Goal: Task Accomplishment & Management: Use online tool/utility

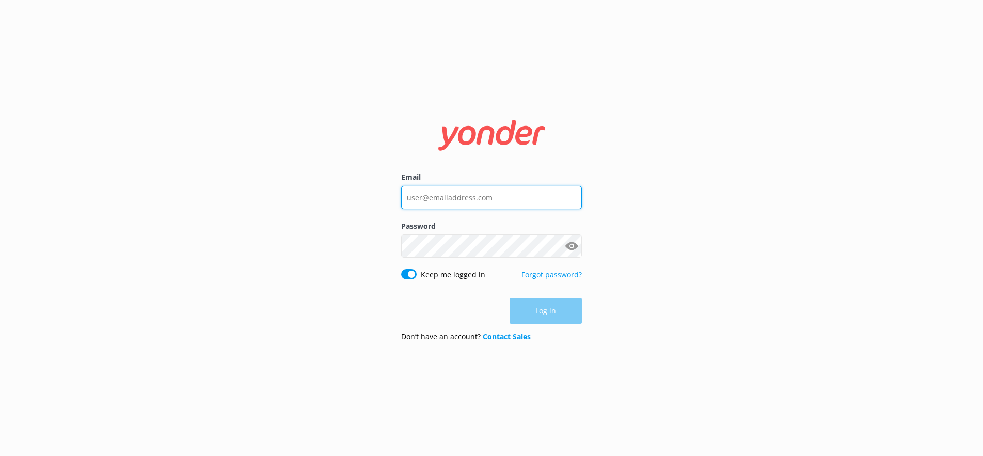
type input "[PERSON_NAME][EMAIL_ADDRESS][DOMAIN_NAME]"
click at [547, 314] on div "Log in" at bounding box center [491, 311] width 181 height 26
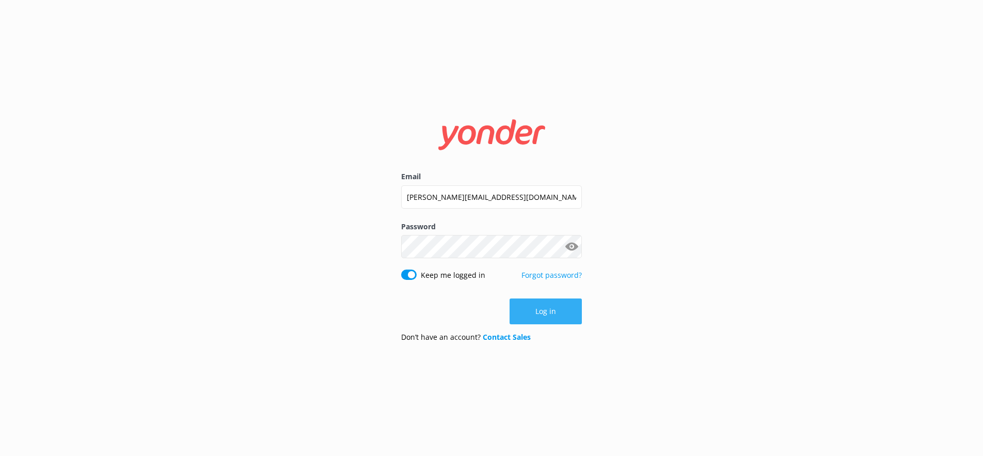
click at [546, 314] on button "Log in" at bounding box center [545, 311] width 72 height 26
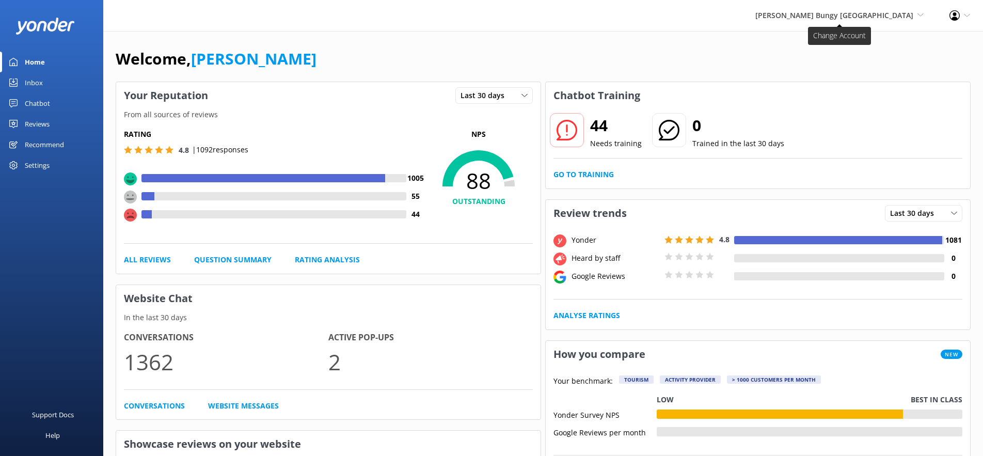
click at [822, 17] on span "[PERSON_NAME] Bungy [GEOGRAPHIC_DATA]" at bounding box center [834, 15] width 158 height 10
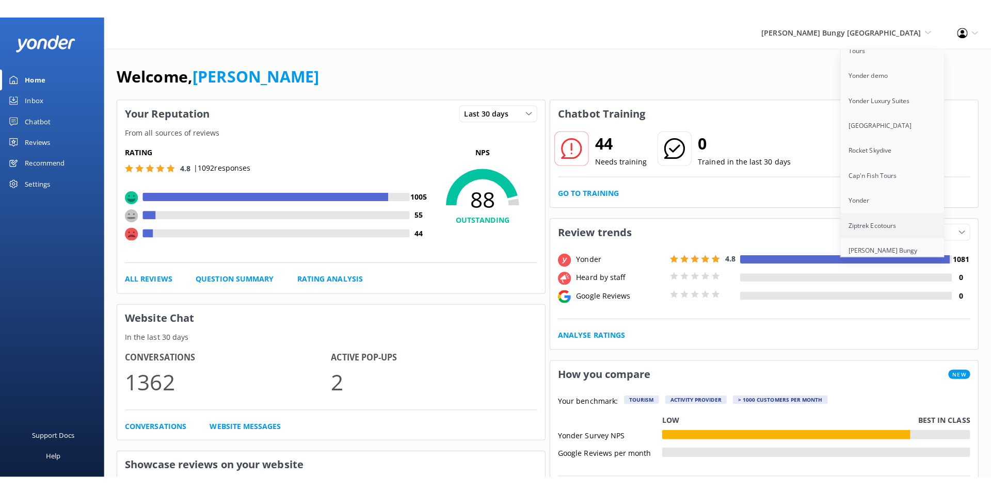
scroll to position [46, 0]
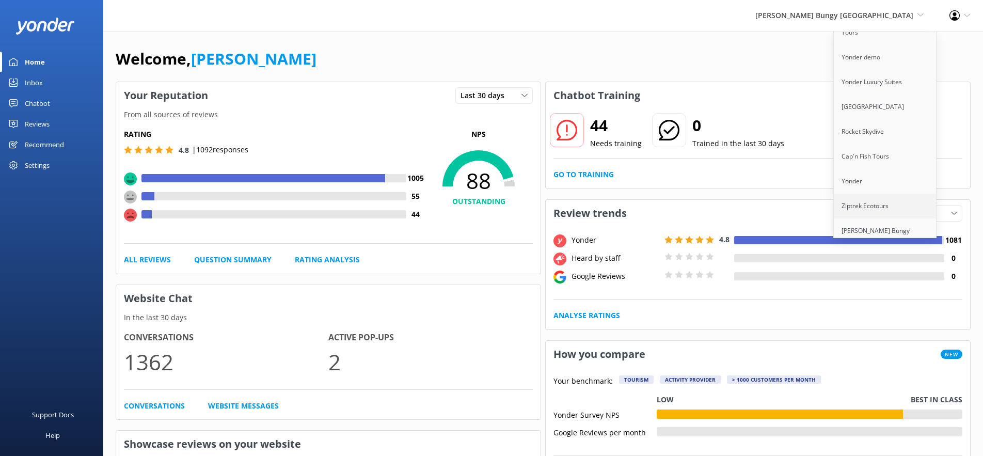
click at [863, 194] on link "Ziptrek Ecotours" at bounding box center [884, 206] width 103 height 25
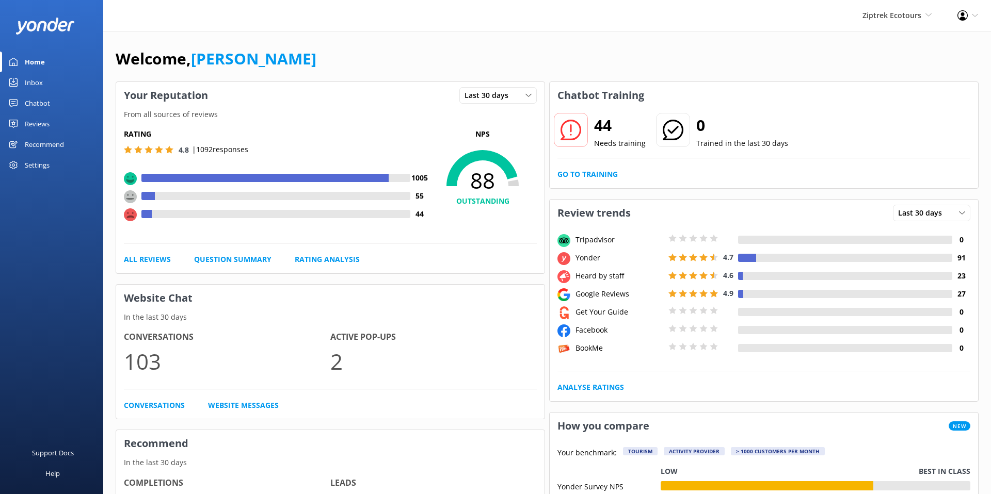
click at [32, 125] on div "Reviews" at bounding box center [37, 124] width 25 height 21
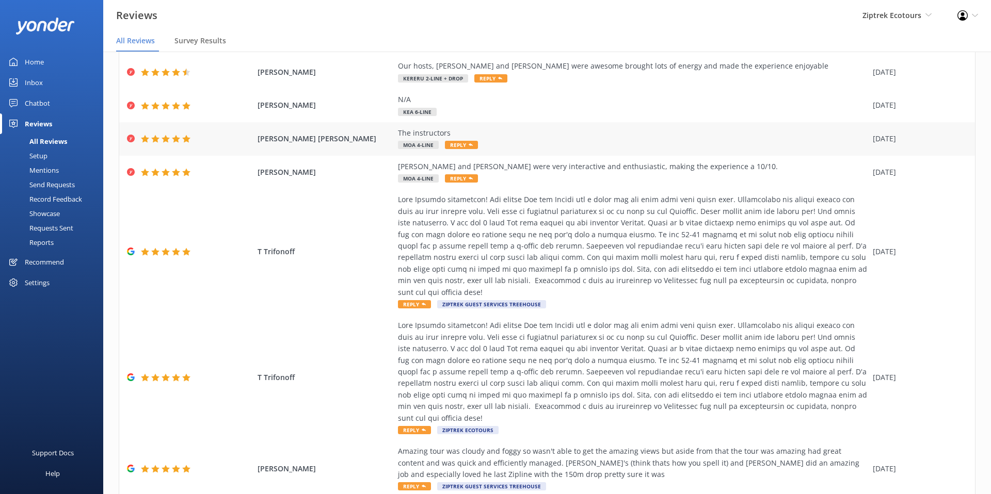
scroll to position [151, 0]
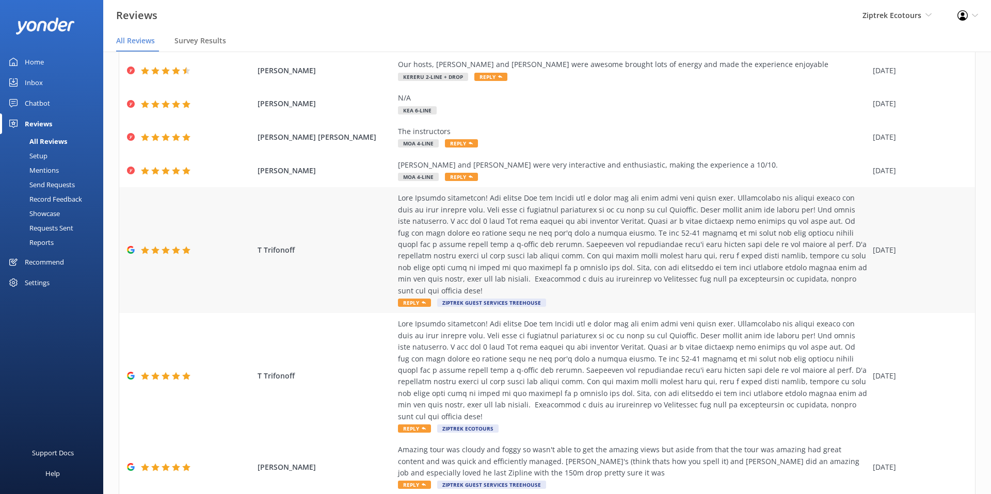
click at [629, 274] on div at bounding box center [633, 244] width 470 height 104
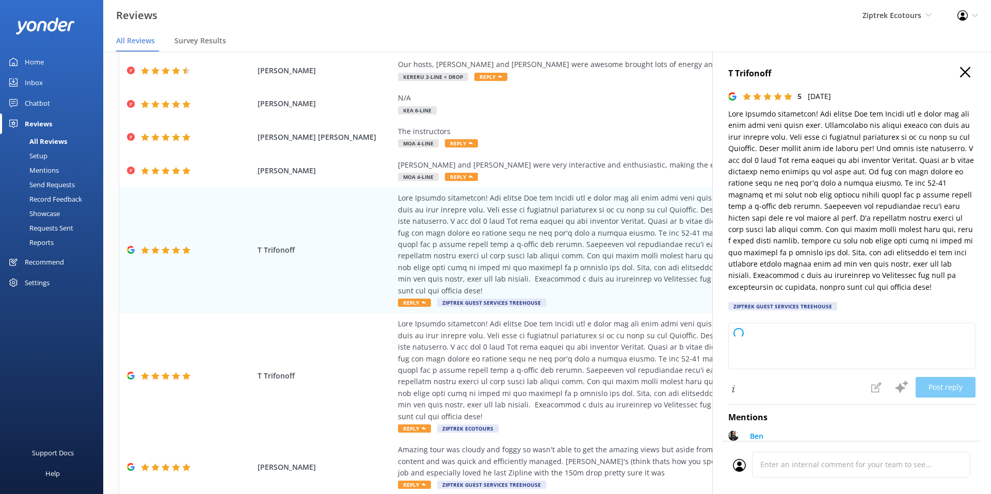
type textarea "Kia ora, Thank you so much for taking the time to share your amazing experience…"
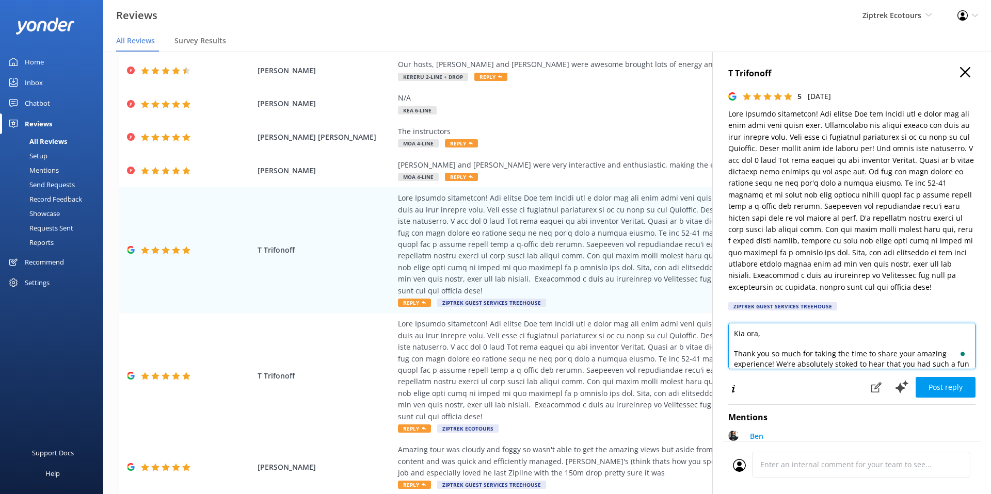
drag, startPoint x: 760, startPoint y: 335, endPoint x: 733, endPoint y: 335, distance: 26.3
click at [733, 335] on textarea "Kia ora, Thank you so much for taking the time to share your amazing experience…" at bounding box center [851, 346] width 247 height 46
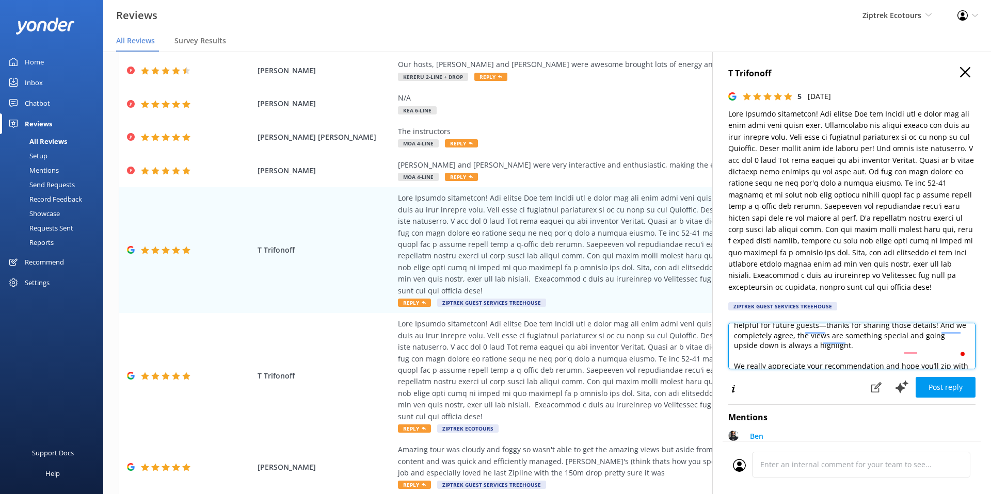
scroll to position [109, 0]
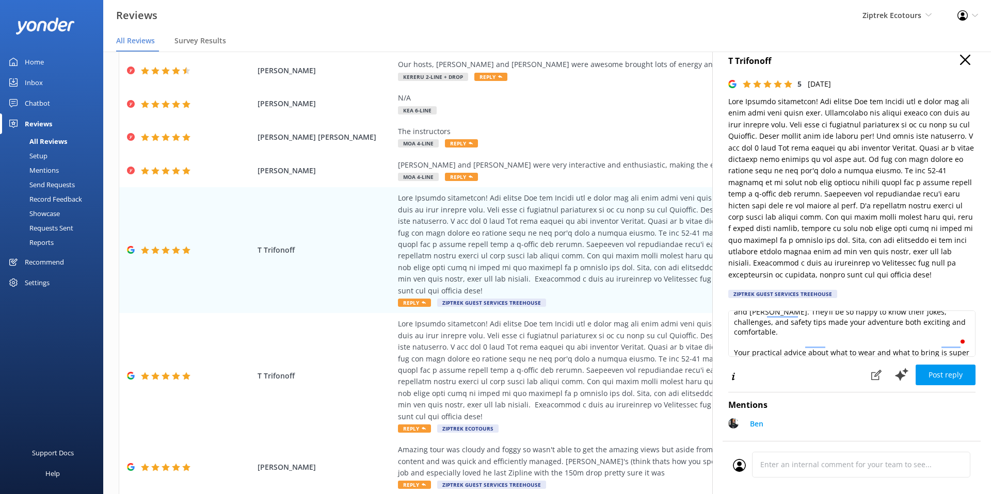
click at [963, 58] on use "button" at bounding box center [965, 60] width 10 height 10
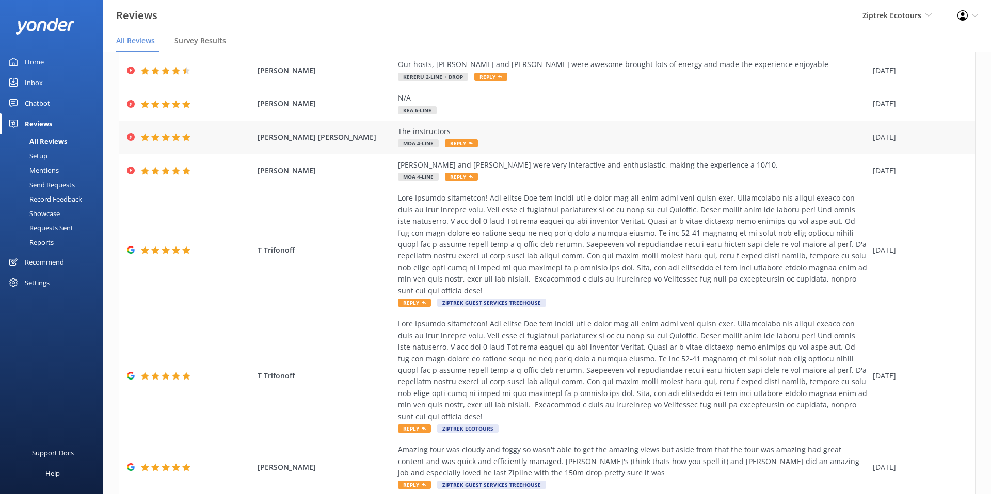
scroll to position [0, 0]
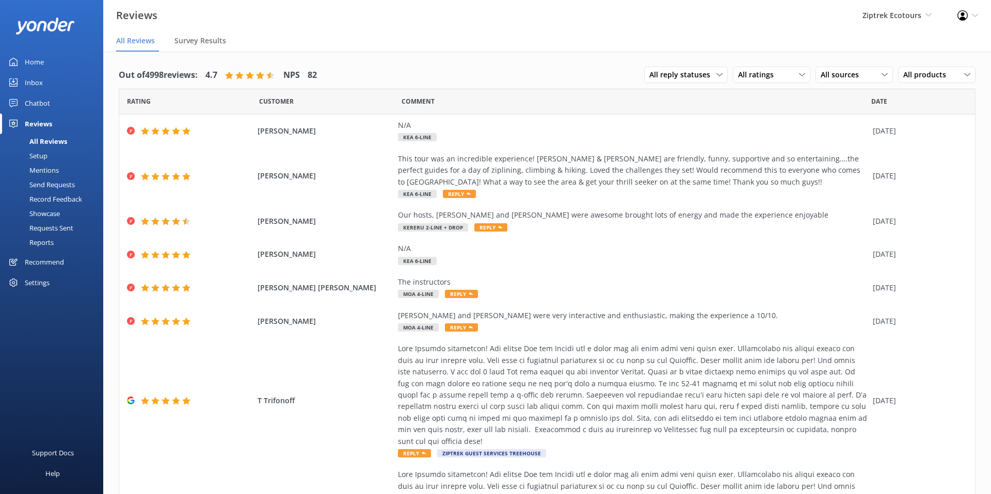
click at [895, 25] on div "Ziptrek Ecotours Yonder Zipline [PERSON_NAME] Wild Walking Tours Yonder demo Yo…" at bounding box center [896, 15] width 95 height 31
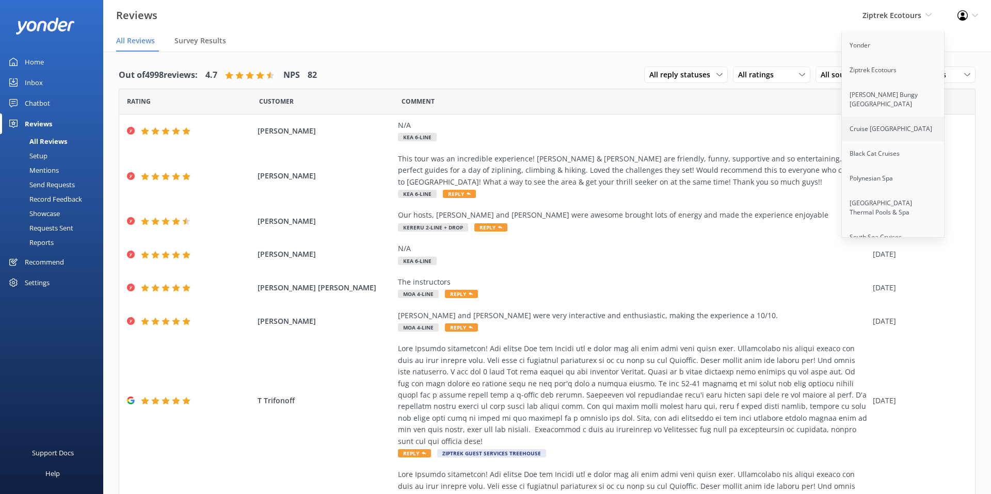
scroll to position [181, 0]
click at [874, 87] on link "[PERSON_NAME] Bungy [GEOGRAPHIC_DATA]" at bounding box center [893, 100] width 103 height 34
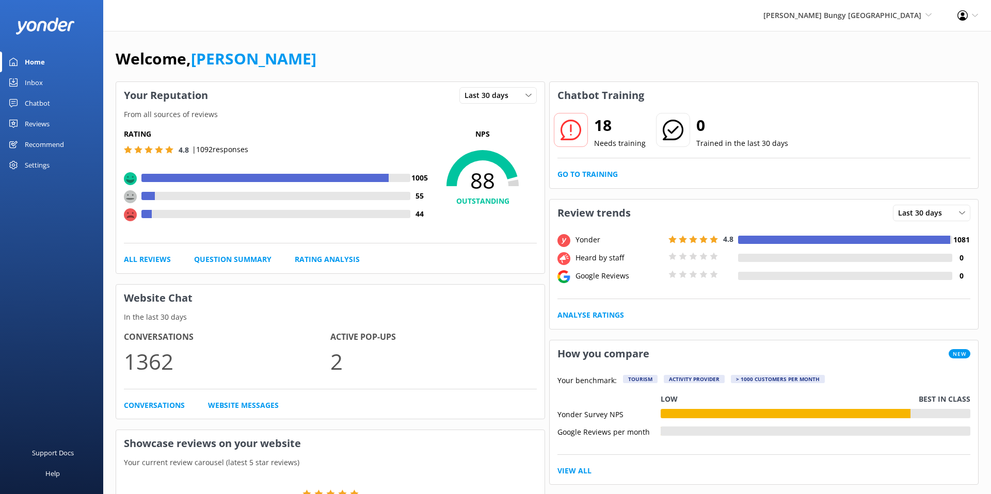
click at [47, 167] on div "Settings" at bounding box center [37, 165] width 25 height 21
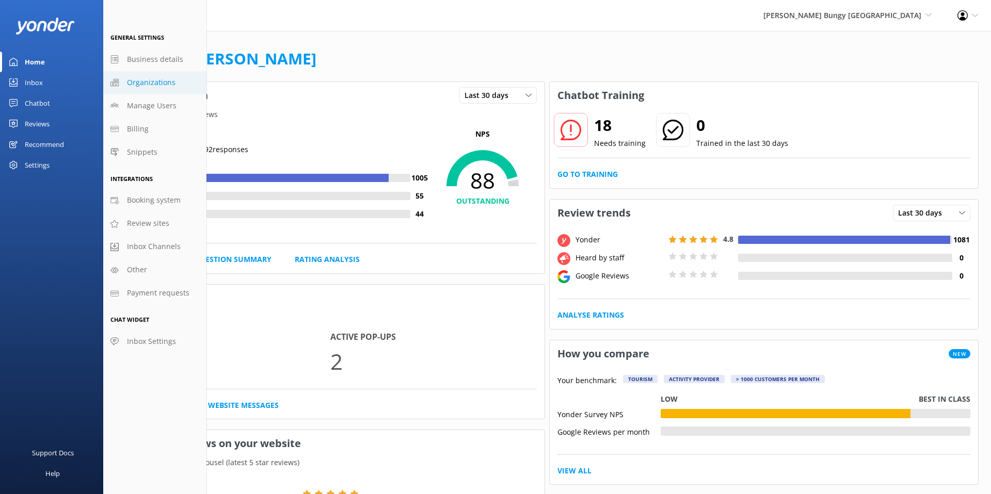
click at [150, 83] on span "Organizations" at bounding box center [151, 82] width 49 height 11
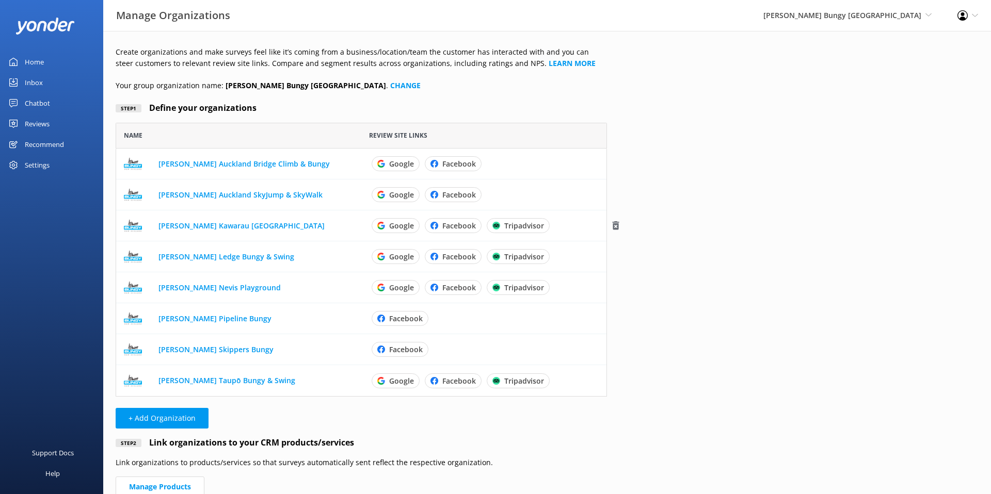
scroll to position [274, 491]
click at [44, 104] on div "Chatbot" at bounding box center [37, 103] width 25 height 21
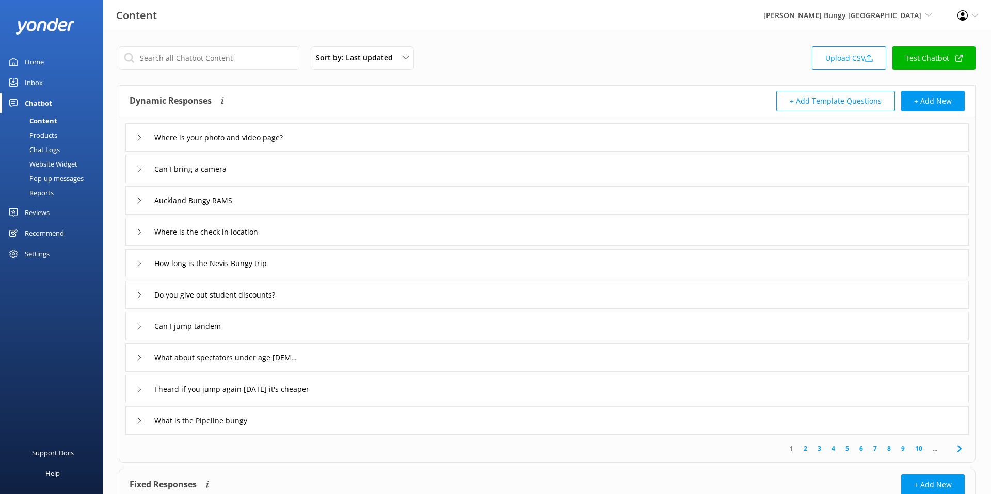
click at [351, 126] on div "Where is your photo and video page?" at bounding box center [546, 137] width 843 height 28
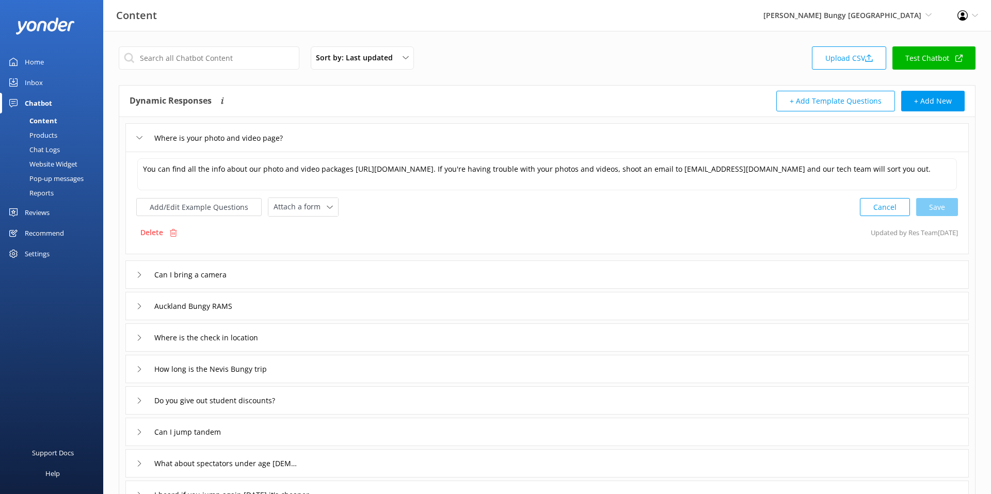
click at [420, 143] on div "Where is your photo and video page?" at bounding box center [546, 137] width 843 height 28
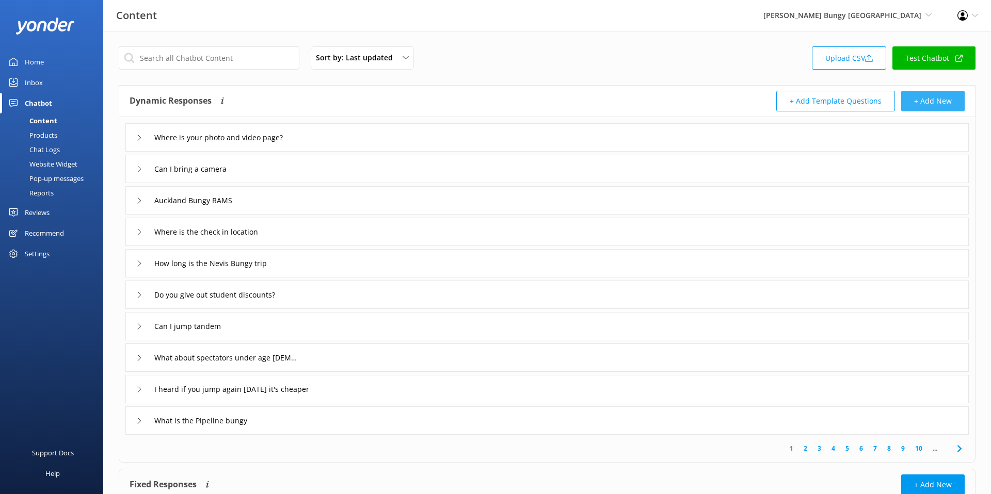
click at [918, 106] on button "+ Add New" at bounding box center [932, 101] width 63 height 21
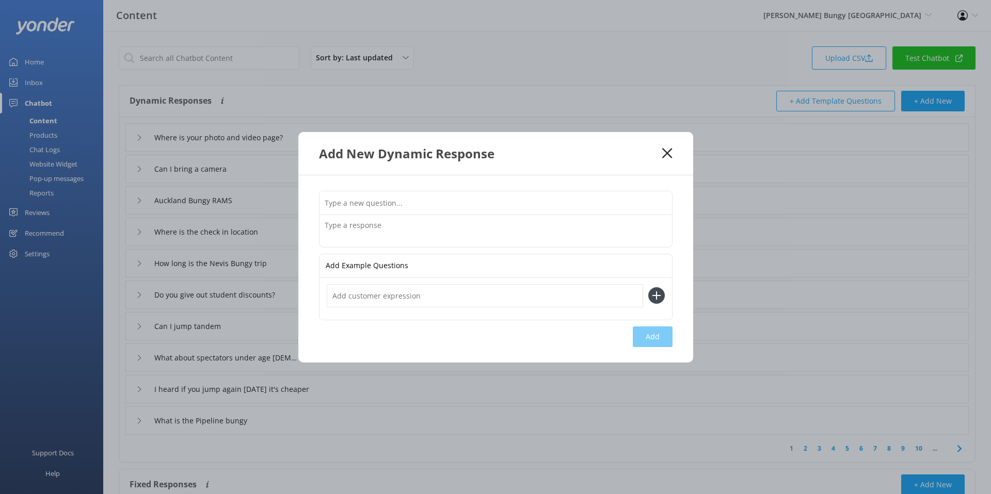
click at [367, 197] on input "text" at bounding box center [495, 202] width 352 height 23
click at [358, 226] on textarea at bounding box center [495, 231] width 352 height 32
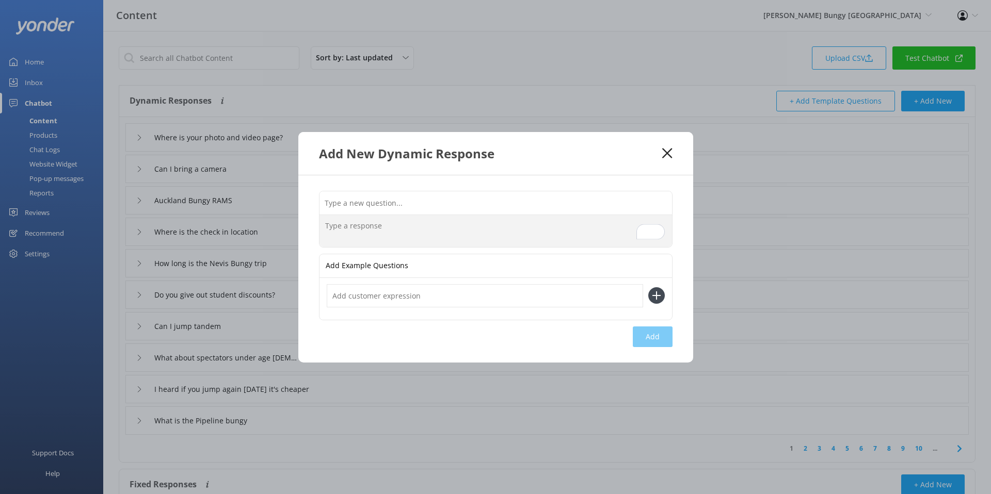
click at [432, 208] on input "text" at bounding box center [495, 202] width 352 height 23
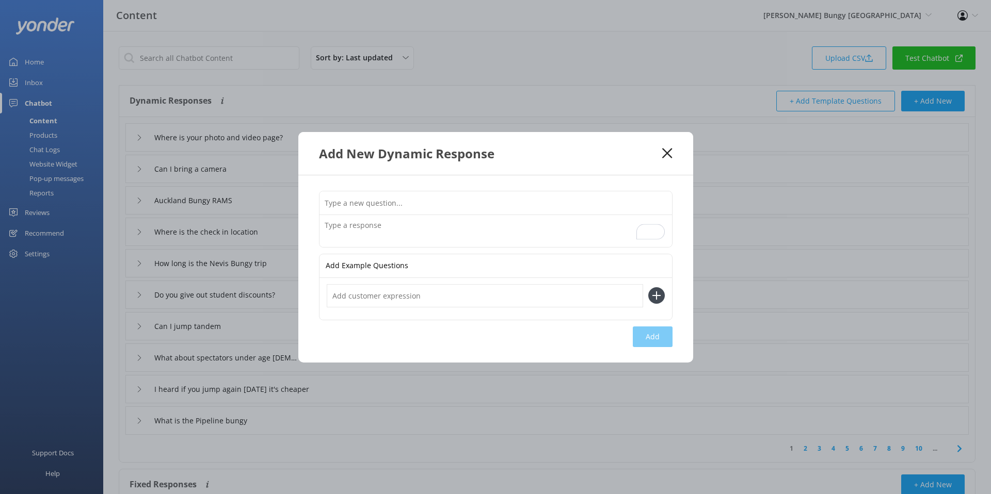
click at [665, 154] on icon at bounding box center [667, 153] width 10 height 10
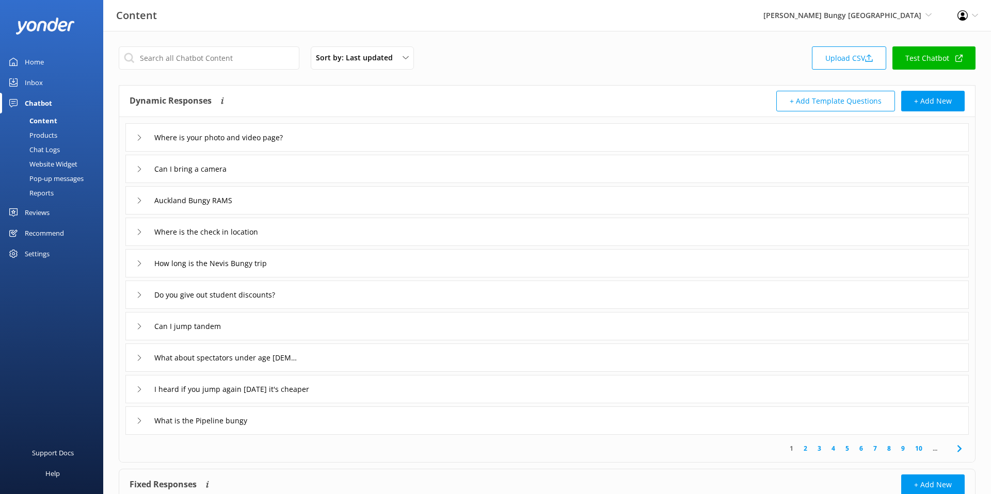
click at [50, 149] on div "Chat Logs" at bounding box center [33, 149] width 54 height 14
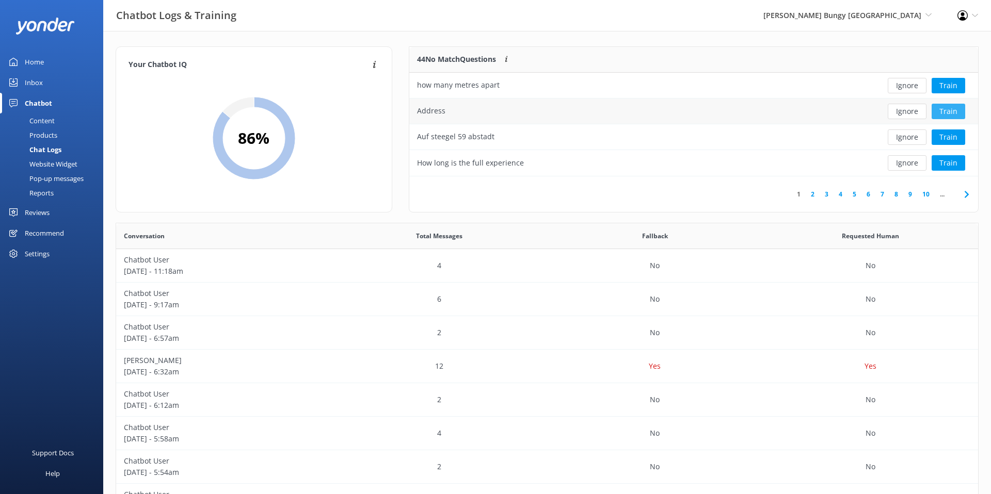
click at [955, 111] on button "Train" at bounding box center [948, 111] width 34 height 15
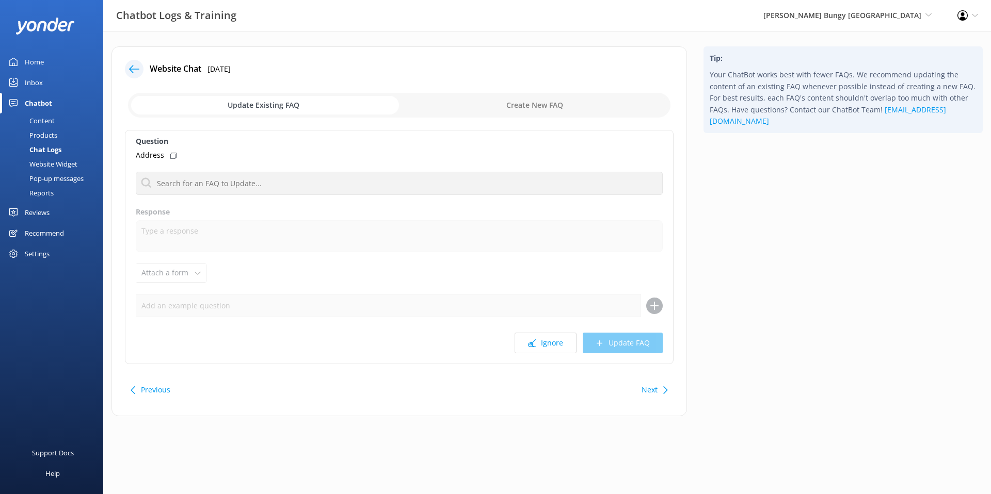
click at [130, 68] on icon at bounding box center [134, 69] width 10 height 10
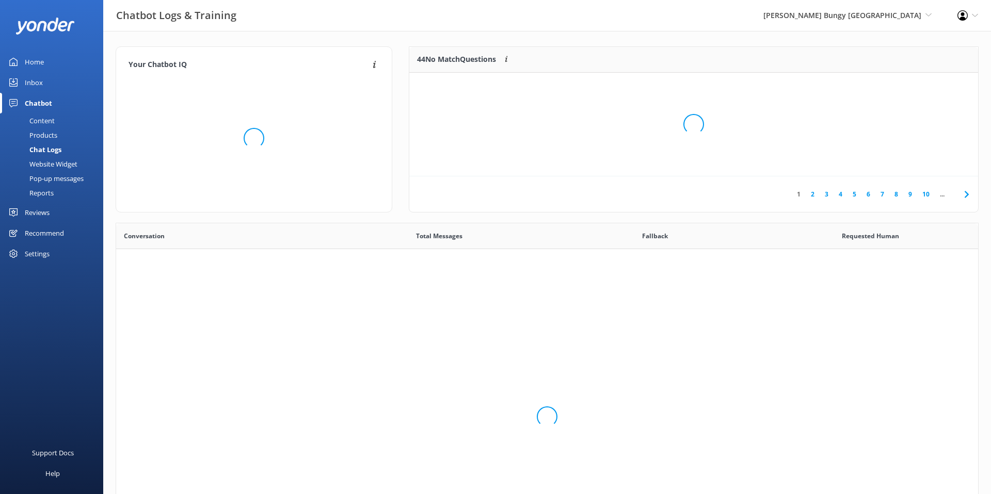
scroll to position [362, 862]
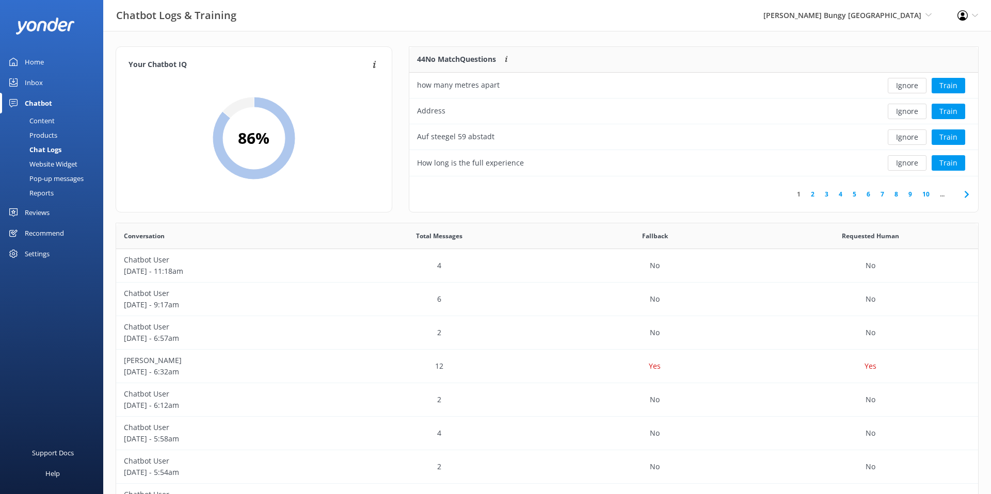
click at [59, 193] on link "Reports" at bounding box center [54, 193] width 97 height 14
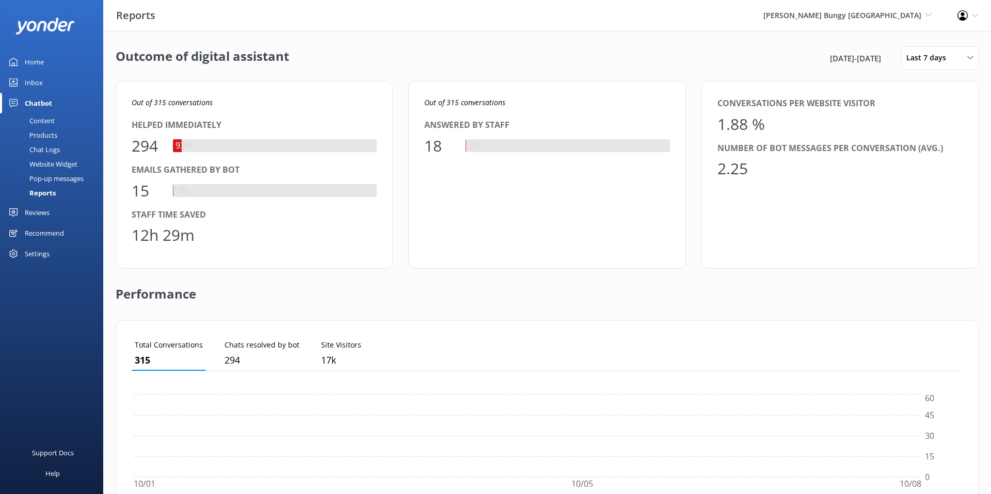
scroll to position [104, 831]
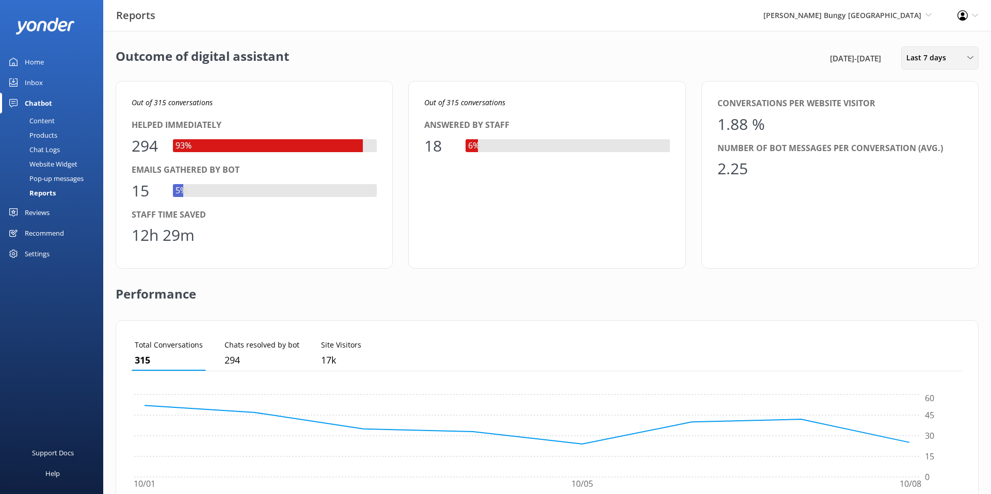
click at [939, 58] on span "Last 7 days" at bounding box center [929, 57] width 46 height 11
click at [923, 149] on div "Last 90 days" at bounding box center [925, 145] width 37 height 10
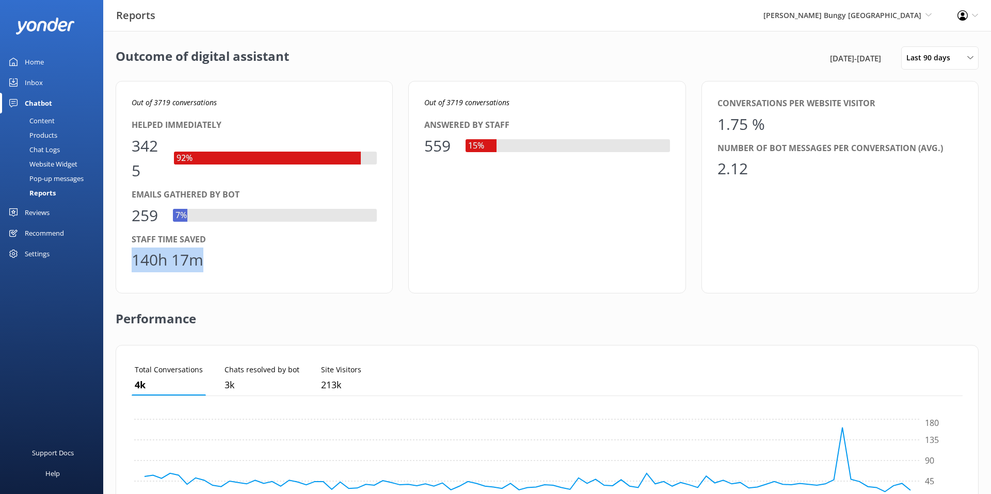
drag, startPoint x: 218, startPoint y: 269, endPoint x: 135, endPoint y: 266, distance: 83.1
click at [135, 266] on div "140h 17m" at bounding box center [254, 260] width 245 height 25
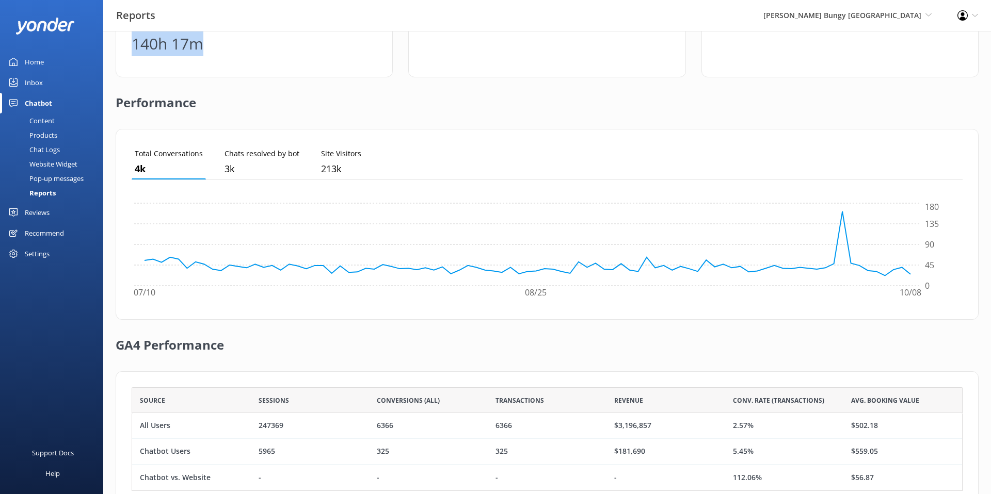
scroll to position [250, 0]
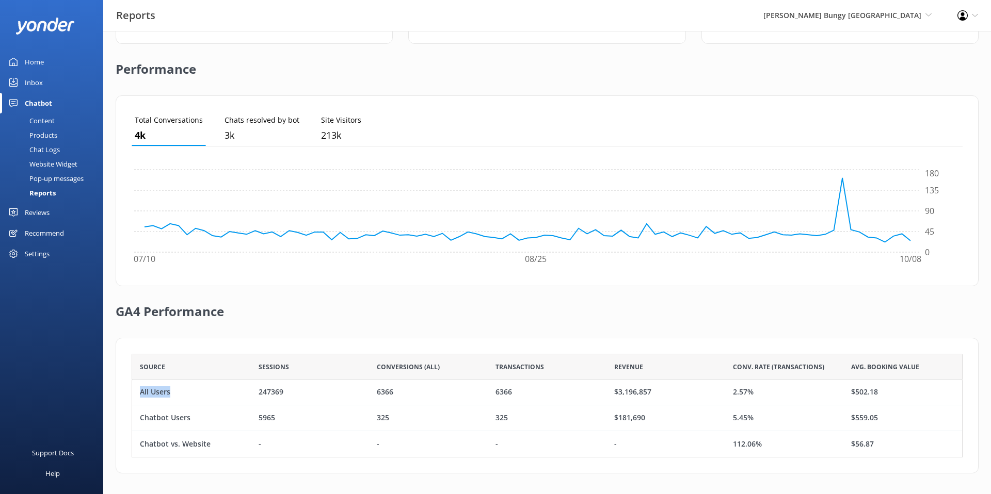
drag, startPoint x: 198, startPoint y: 394, endPoint x: 141, endPoint y: 394, distance: 56.8
click at [141, 394] on div "All Users" at bounding box center [191, 393] width 119 height 26
drag, startPoint x: 756, startPoint y: 391, endPoint x: 732, endPoint y: 391, distance: 23.2
click at [732, 391] on div "2.57%" at bounding box center [784, 393] width 119 height 26
drag, startPoint x: 191, startPoint y: 419, endPoint x: 140, endPoint y: 420, distance: 50.6
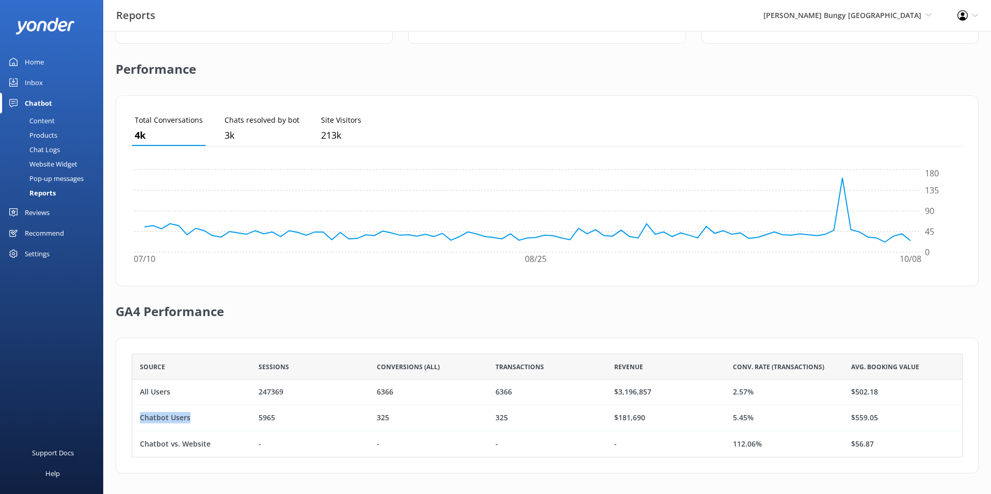
click at [140, 420] on div "Chatbot Users" at bounding box center [191, 419] width 119 height 26
drag, startPoint x: 763, startPoint y: 416, endPoint x: 733, endPoint y: 419, distance: 29.5
click at [733, 419] on div "5.45%" at bounding box center [784, 419] width 119 height 26
drag, startPoint x: 649, startPoint y: 419, endPoint x: 611, endPoint y: 420, distance: 37.7
click at [611, 420] on div "$181,690" at bounding box center [665, 419] width 119 height 26
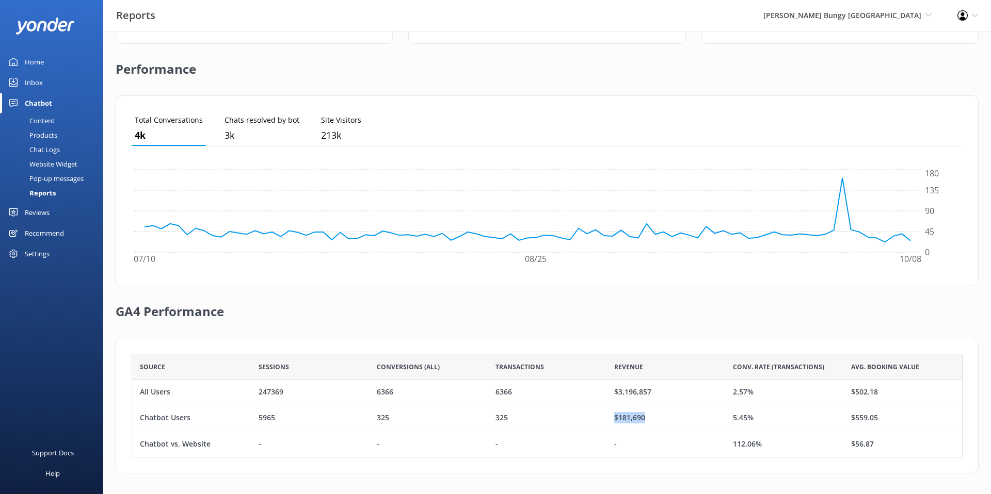
click at [621, 420] on div "$181,690" at bounding box center [629, 418] width 31 height 11
drag, startPoint x: 687, startPoint y: 423, endPoint x: 617, endPoint y: 422, distance: 70.2
click at [617, 422] on div "$181,690" at bounding box center [665, 419] width 119 height 26
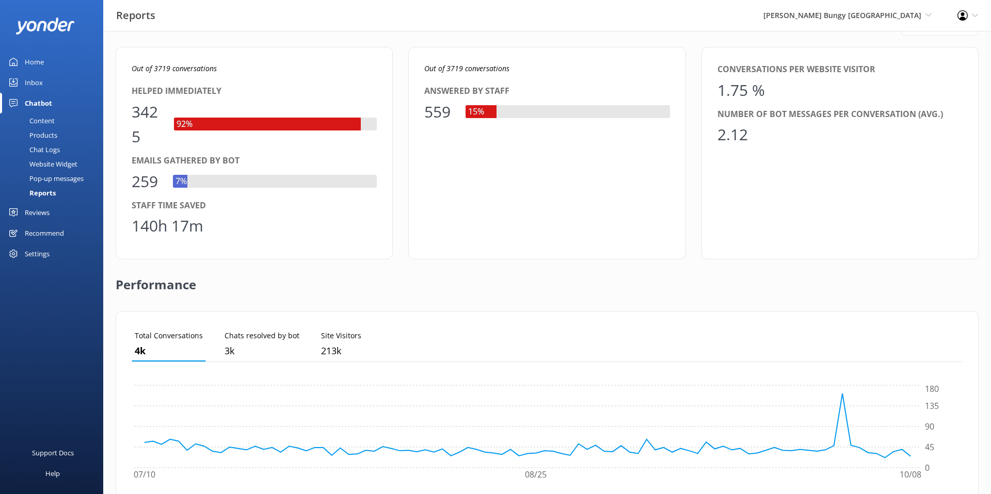
scroll to position [11, 0]
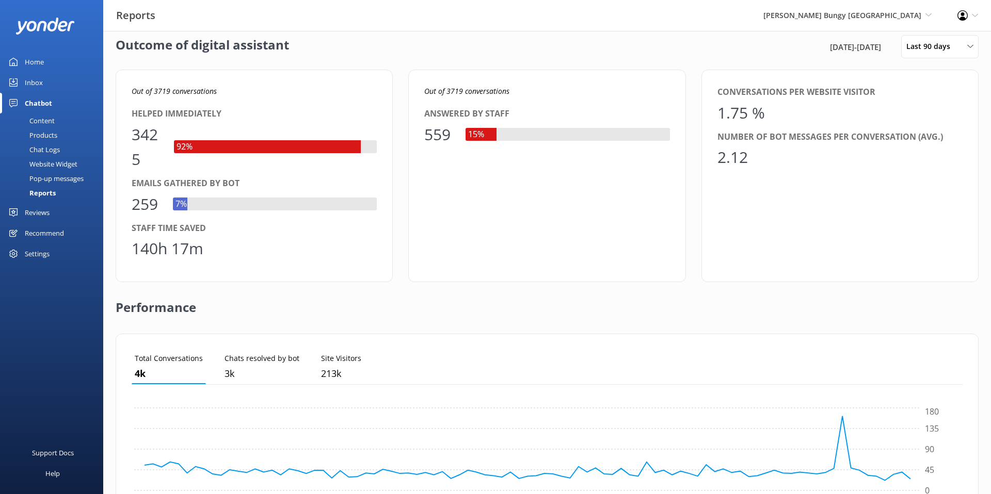
click at [69, 181] on div "Pop-up messages" at bounding box center [44, 178] width 77 height 14
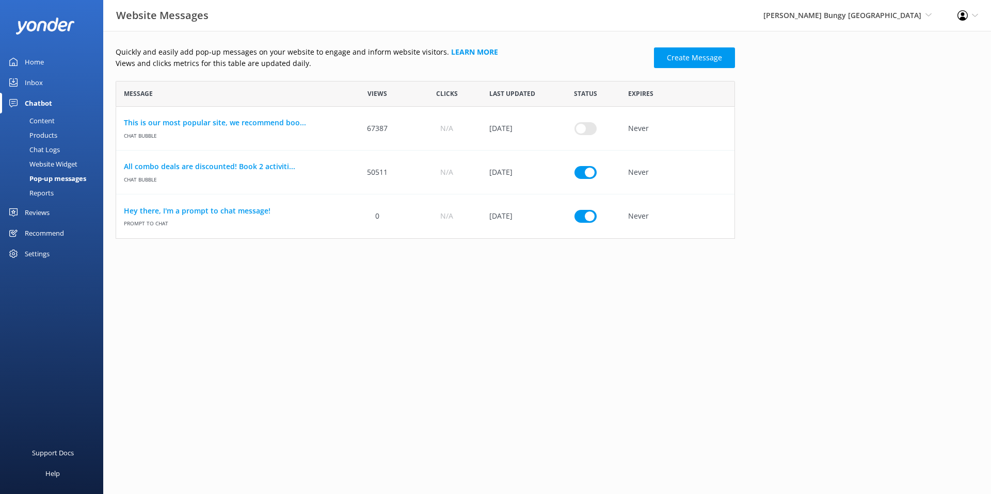
scroll to position [158, 619]
click at [711, 51] on link "Create Message" at bounding box center [694, 57] width 81 height 21
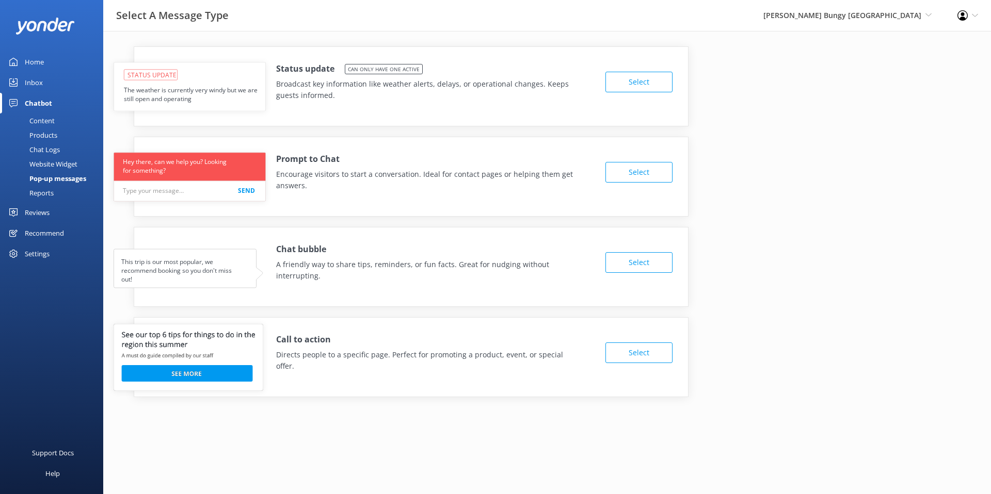
click at [36, 231] on div "Recommend" at bounding box center [44, 233] width 39 height 21
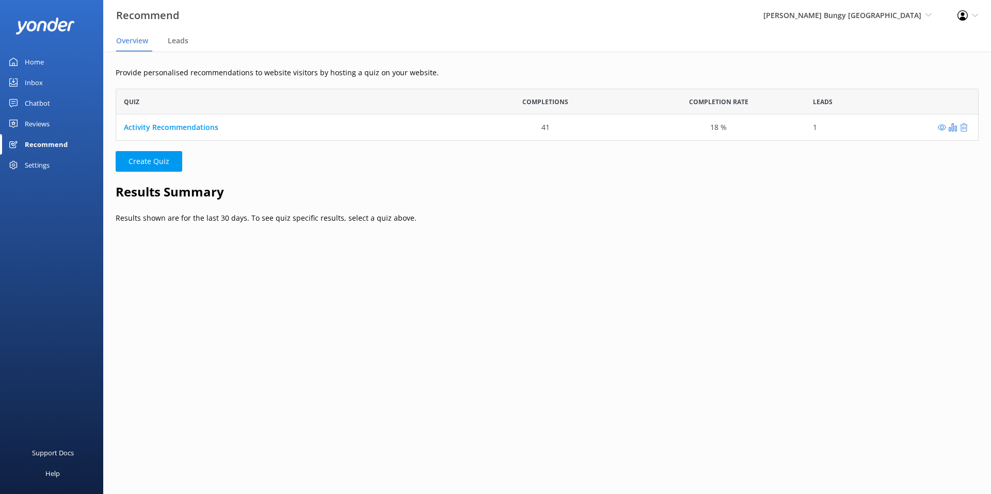
scroll to position [52, 863]
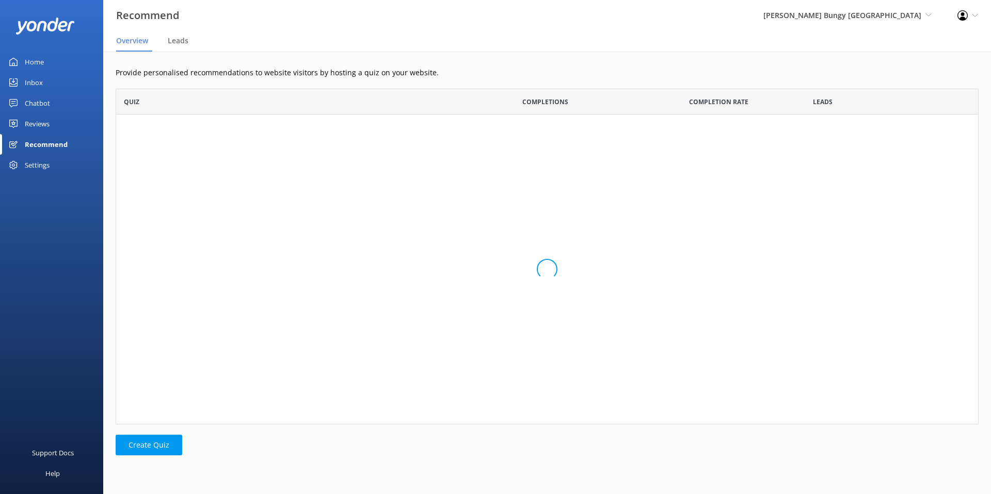
scroll to position [336, 863]
click at [834, 14] on span "[PERSON_NAME] Bungy [GEOGRAPHIC_DATA]" at bounding box center [842, 15] width 158 height 10
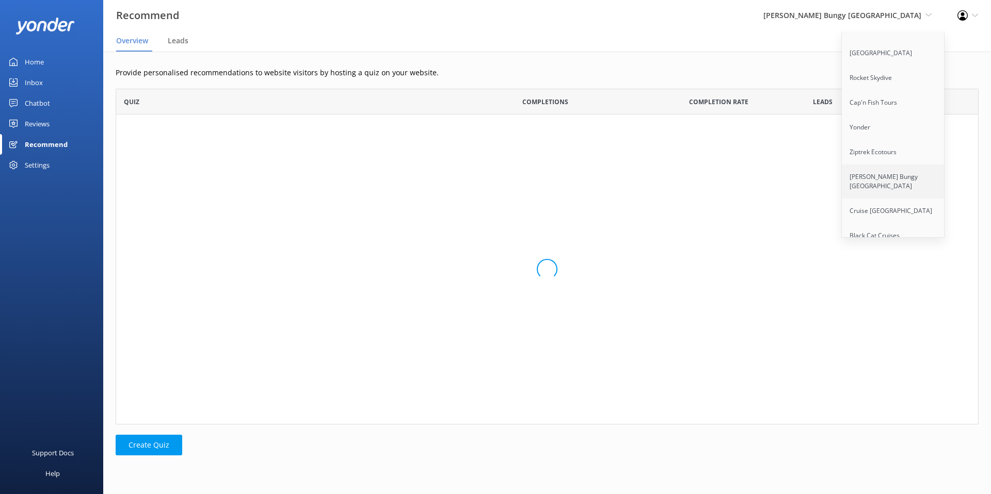
scroll to position [52, 863]
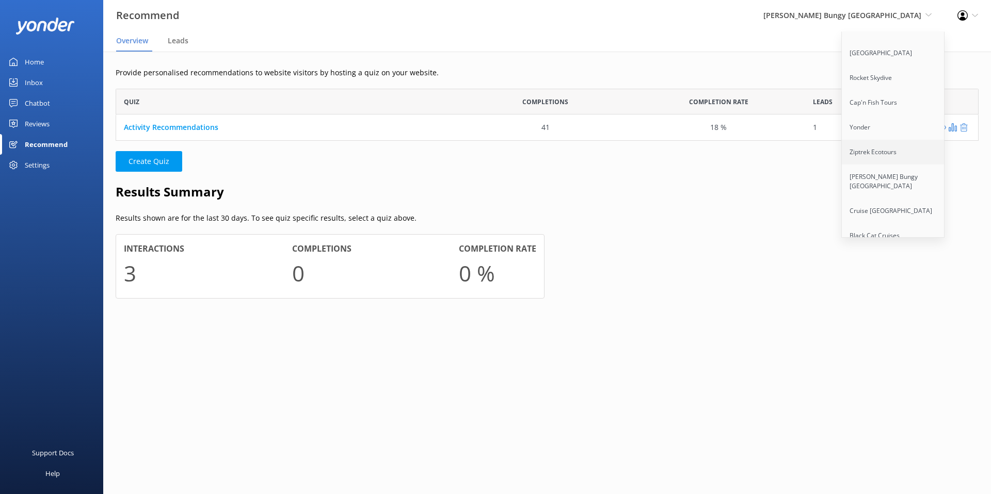
click at [863, 146] on link "Ziptrek Ecotours" at bounding box center [893, 152] width 103 height 25
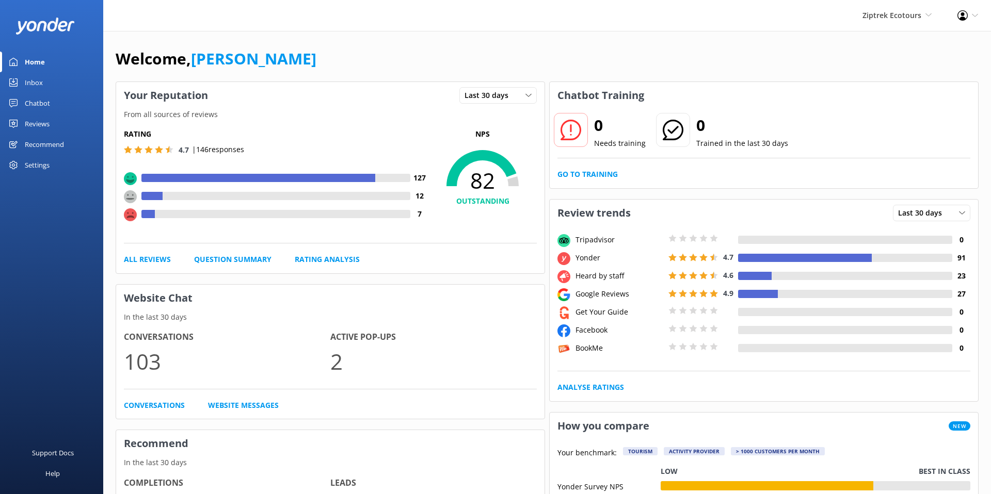
click at [61, 142] on div "Recommend" at bounding box center [44, 144] width 39 height 21
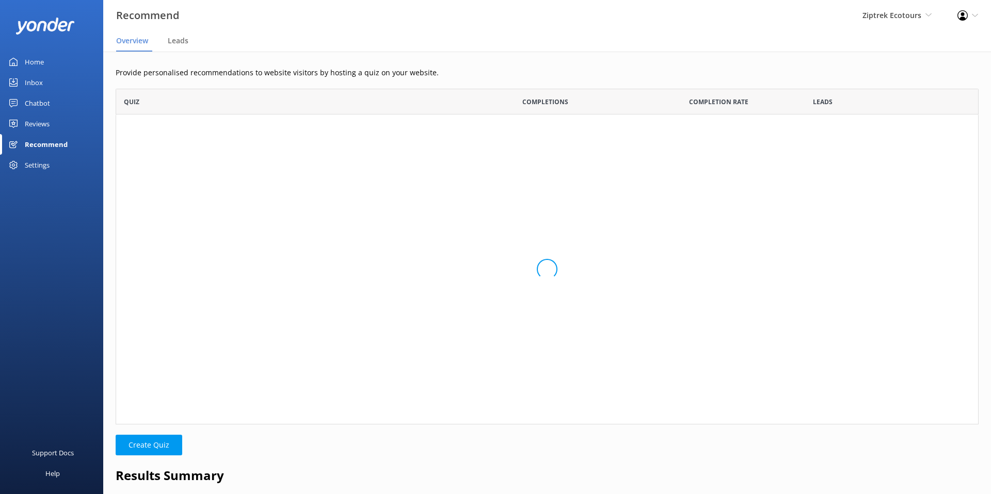
scroll to position [78, 863]
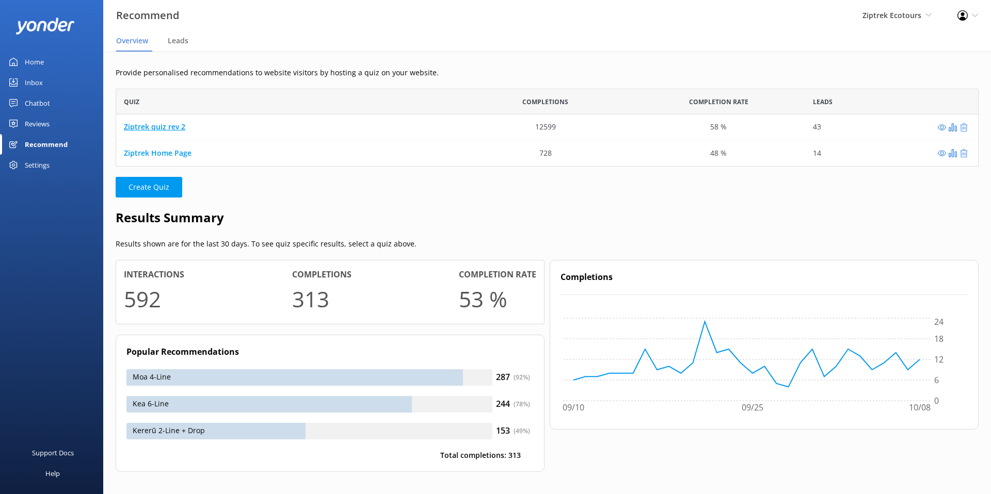
click at [144, 130] on link "Ziptrek quiz rev 2" at bounding box center [154, 127] width 61 height 10
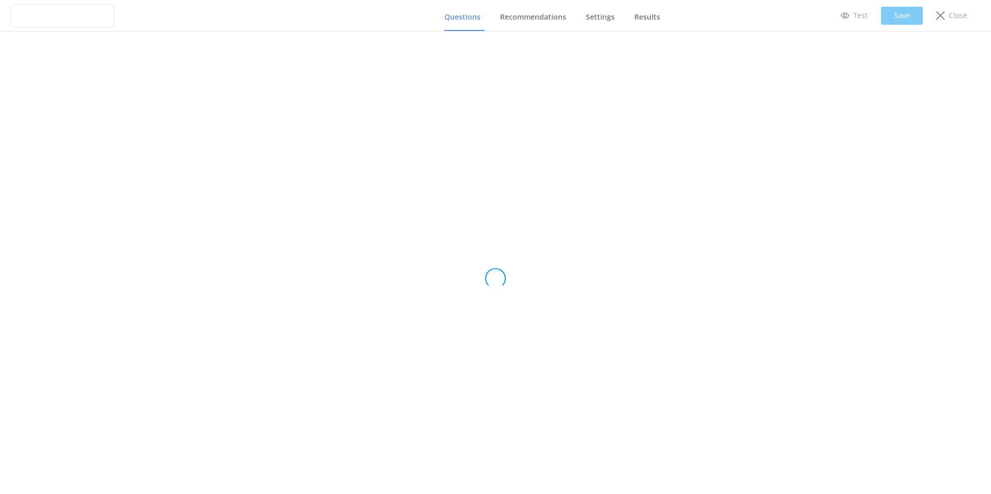
type input "Ziptrek quiz rev 2"
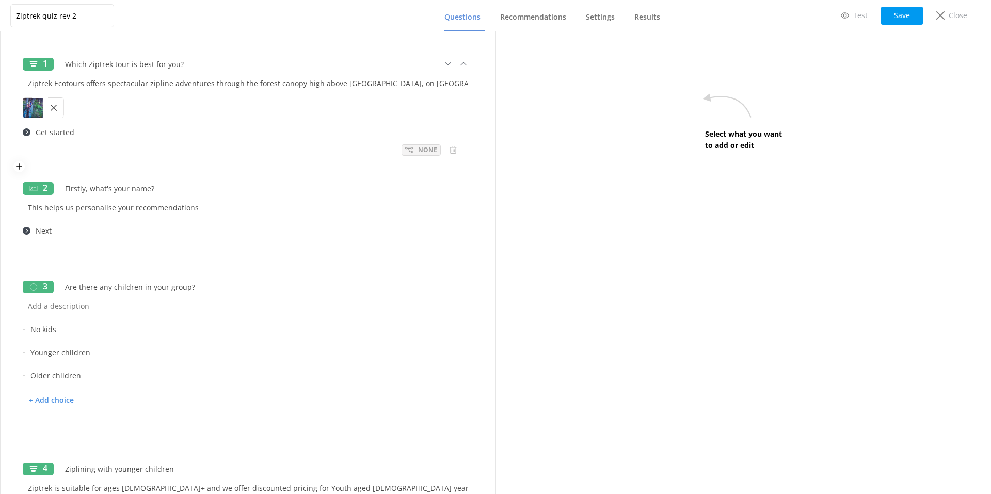
click at [418, 150] on p "None" at bounding box center [427, 150] width 19 height 10
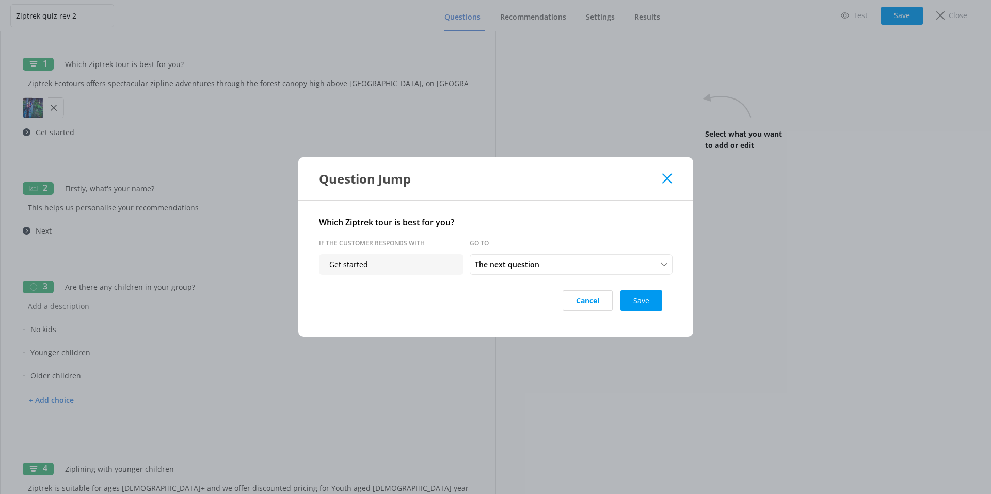
click at [666, 185] on div "Question Jump" at bounding box center [495, 178] width 395 height 43
click at [664, 180] on icon at bounding box center [667, 178] width 10 height 10
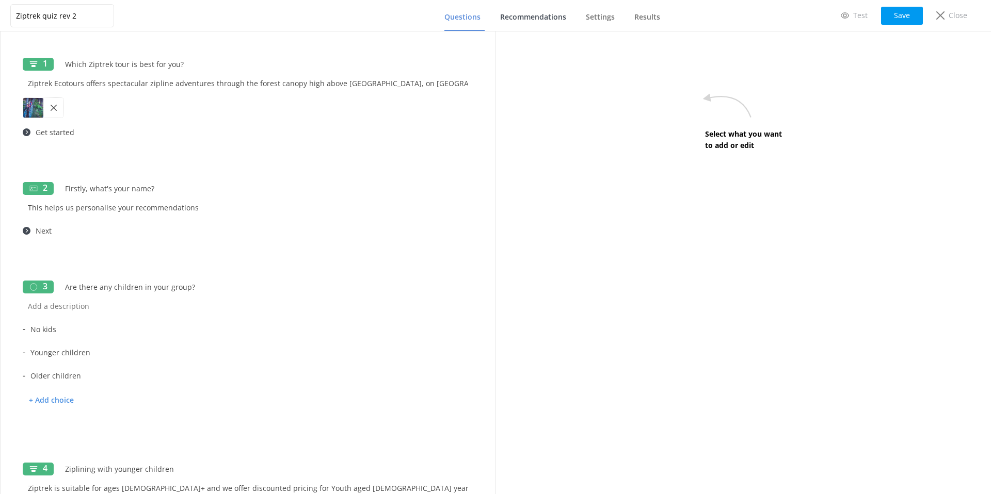
click at [501, 18] on span "Recommendations" at bounding box center [533, 17] width 66 height 10
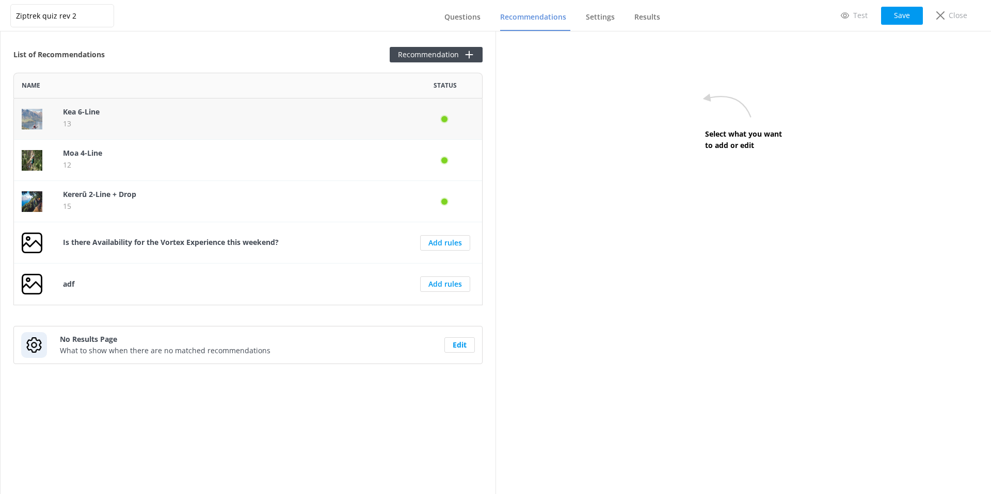
scroll to position [233, 469]
click at [662, 22] on link "Results" at bounding box center [649, 17] width 30 height 27
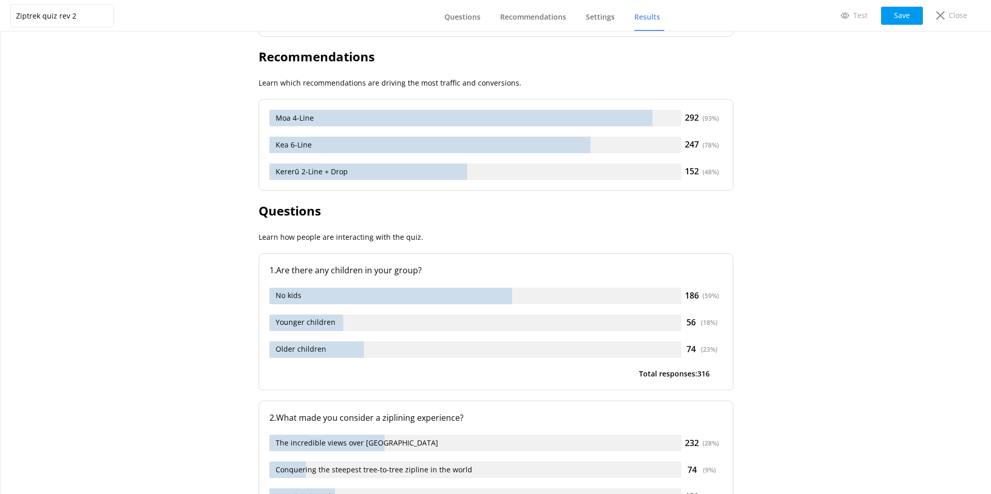
scroll to position [237, 0]
click at [719, 296] on div "186 ( 59 %)" at bounding box center [701, 295] width 41 height 13
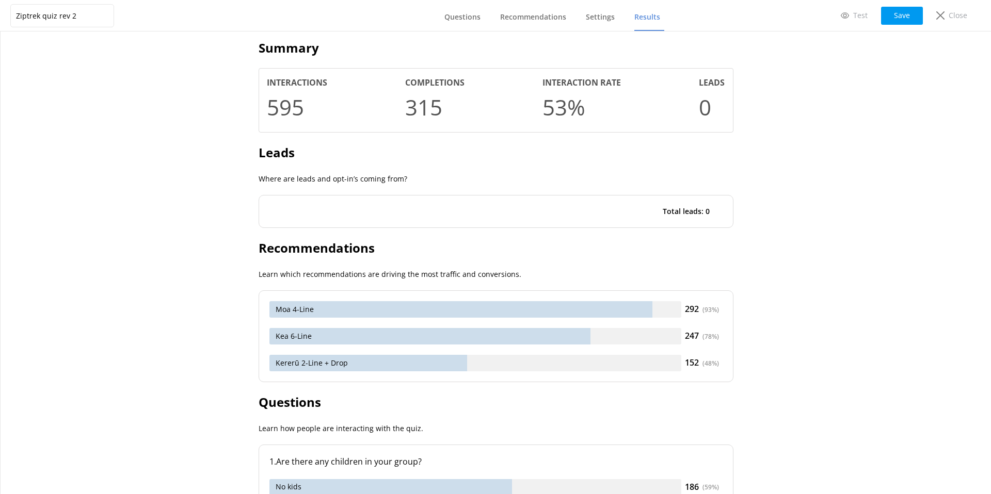
scroll to position [0, 0]
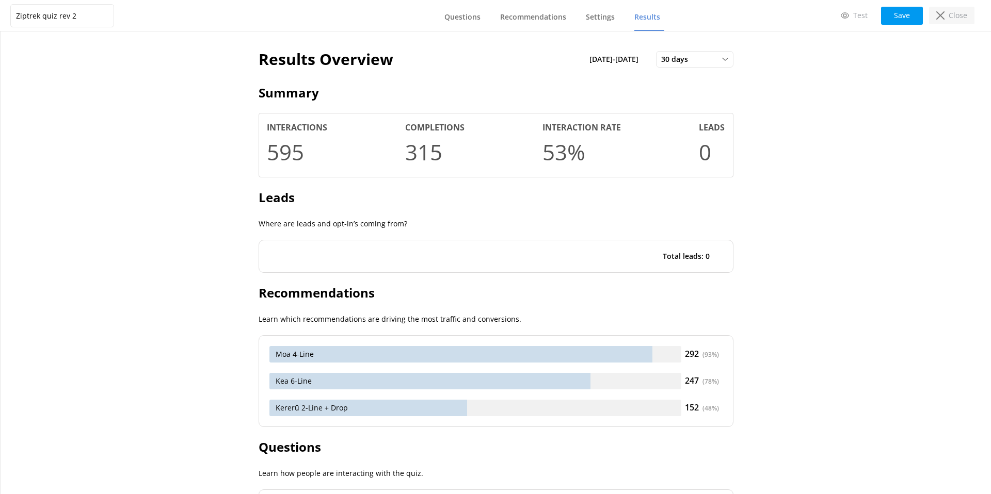
click at [967, 10] on div "Close" at bounding box center [951, 16] width 45 height 18
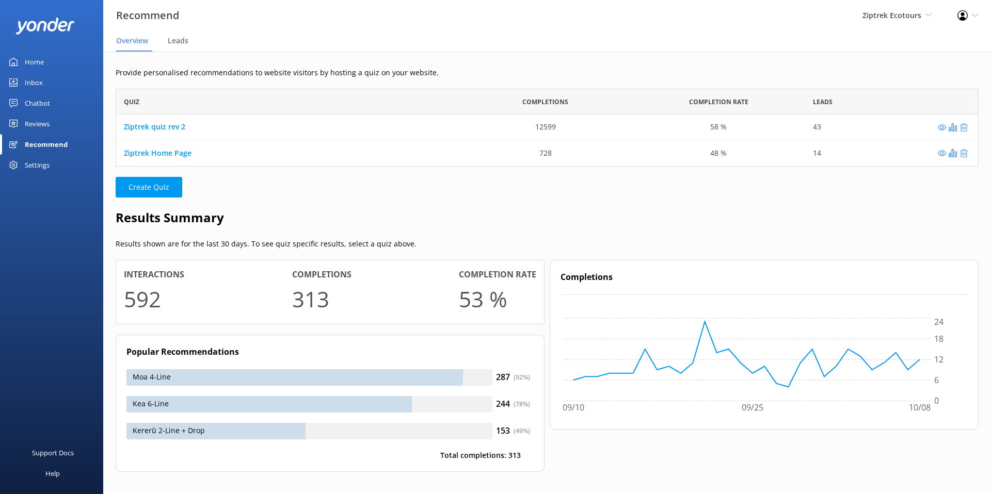
scroll to position [78, 863]
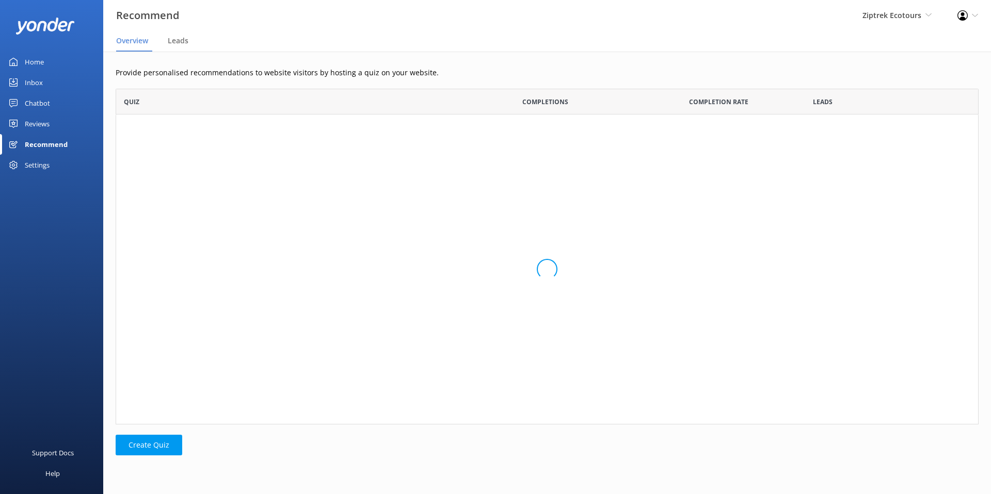
scroll to position [78, 863]
